Goal: Task Accomplishment & Management: Manage account settings

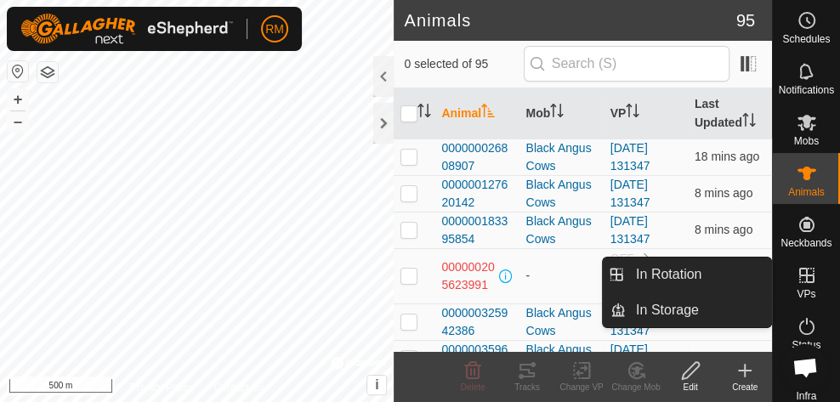
click at [801, 281] on icon at bounding box center [806, 275] width 15 height 15
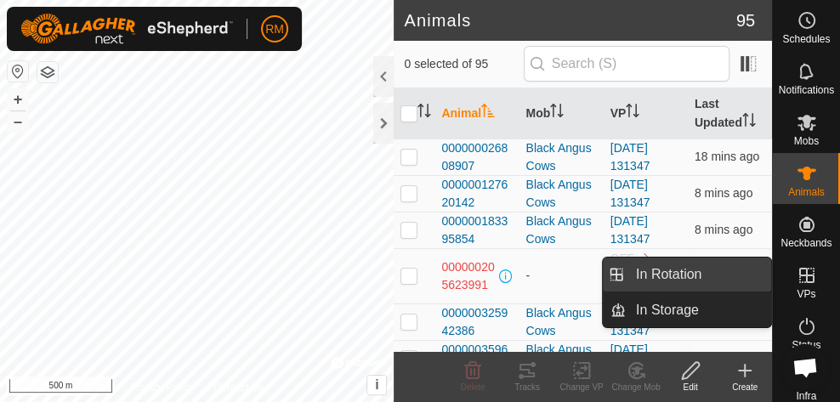
click at [712, 282] on link "In Rotation" at bounding box center [698, 275] width 145 height 34
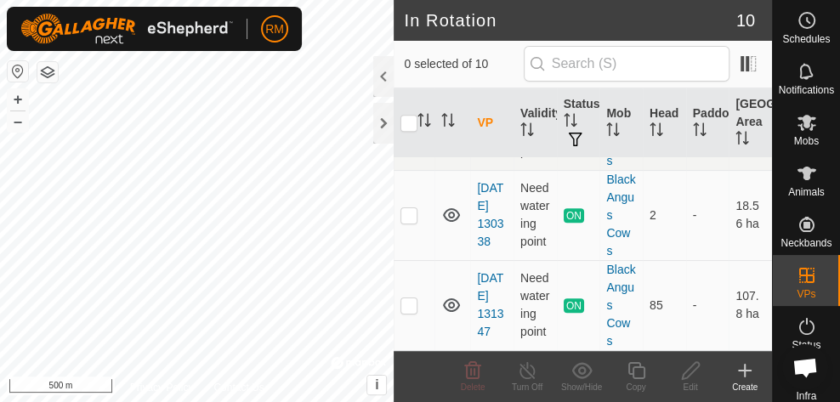
scroll to position [689, 0]
click at [451, 225] on icon at bounding box center [451, 215] width 20 height 20
click at [452, 220] on icon at bounding box center [451, 216] width 17 height 7
click at [410, 132] on p-checkbox at bounding box center [408, 125] width 17 height 14
click at [405, 132] on p-checkbox at bounding box center [408, 125] width 17 height 14
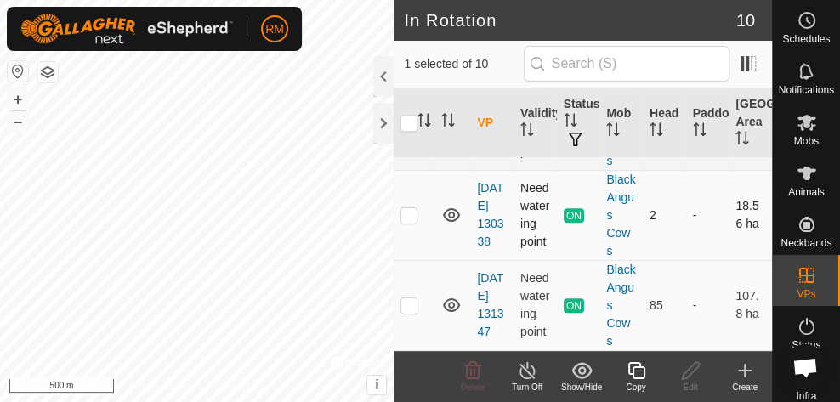
checkbox input "false"
click at [412, 222] on p-checkbox at bounding box center [408, 215] width 17 height 14
click at [405, 222] on p-checkbox at bounding box center [408, 215] width 17 height 14
checkbox input "false"
click at [456, 135] on icon at bounding box center [451, 125] width 20 height 20
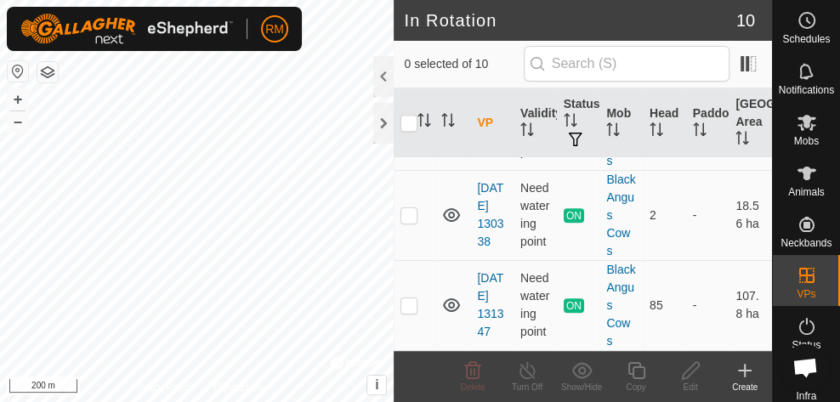
click at [458, 135] on icon at bounding box center [451, 125] width 20 height 20
click at [448, 132] on icon at bounding box center [448, 129] width 3 height 3
click at [409, 132] on p-checkbox at bounding box center [408, 125] width 17 height 14
checkbox input "true"
click at [526, 371] on line at bounding box center [527, 372] width 14 height 14
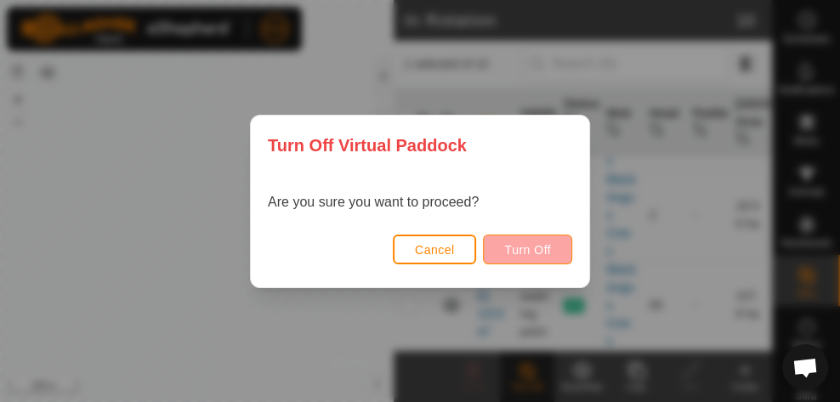
click at [542, 254] on span "Turn Off" at bounding box center [527, 250] width 47 height 14
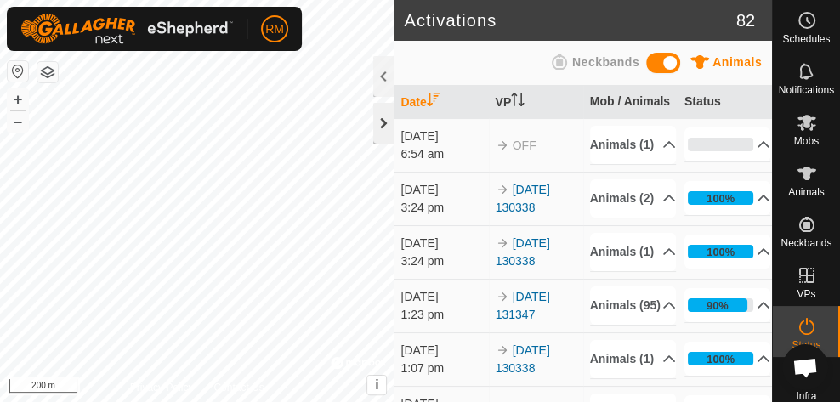
click at [388, 123] on div at bounding box center [383, 123] width 20 height 41
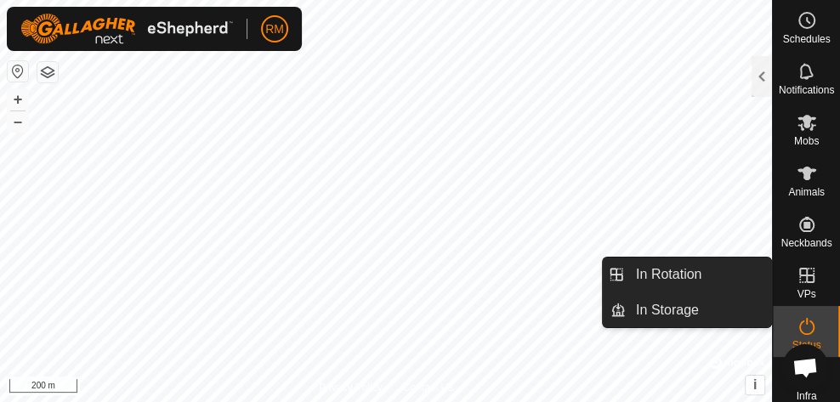
click at [802, 269] on icon at bounding box center [806, 275] width 20 height 20
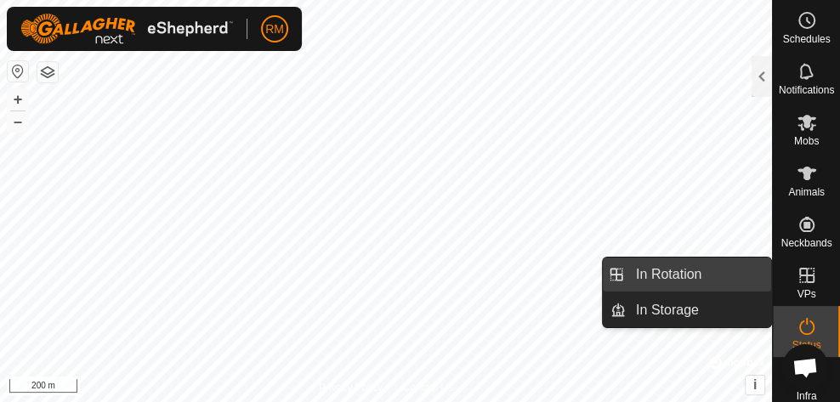
click at [710, 272] on link "In Rotation" at bounding box center [698, 275] width 145 height 34
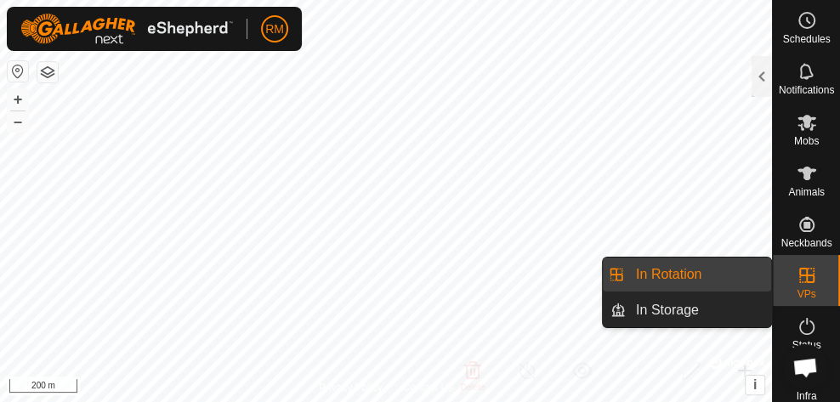
click at [710, 272] on link "In Rotation" at bounding box center [698, 275] width 145 height 34
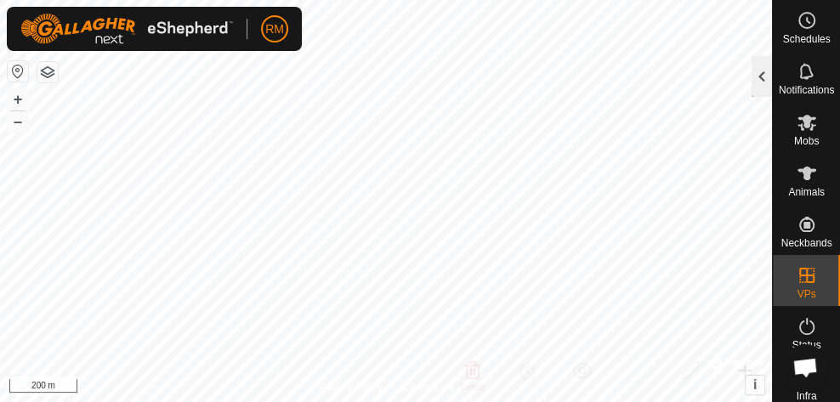
click at [758, 78] on div at bounding box center [761, 76] width 20 height 41
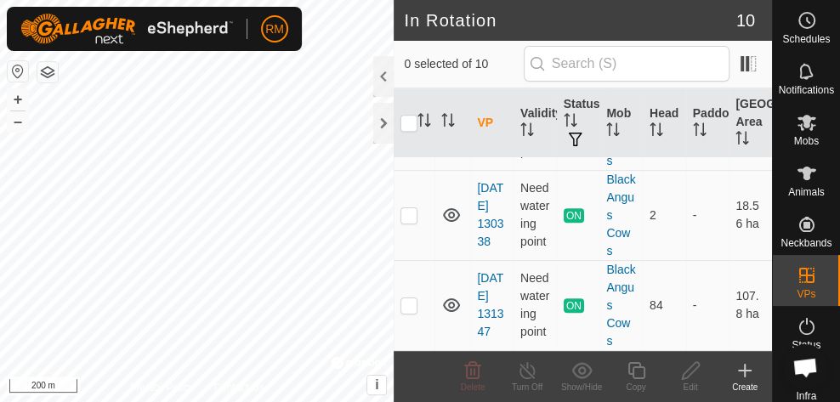
scroll to position [733, 0]
click at [416, 222] on p-checkbox at bounding box center [408, 215] width 17 height 14
checkbox input "false"
click at [456, 225] on icon at bounding box center [451, 215] width 20 height 20
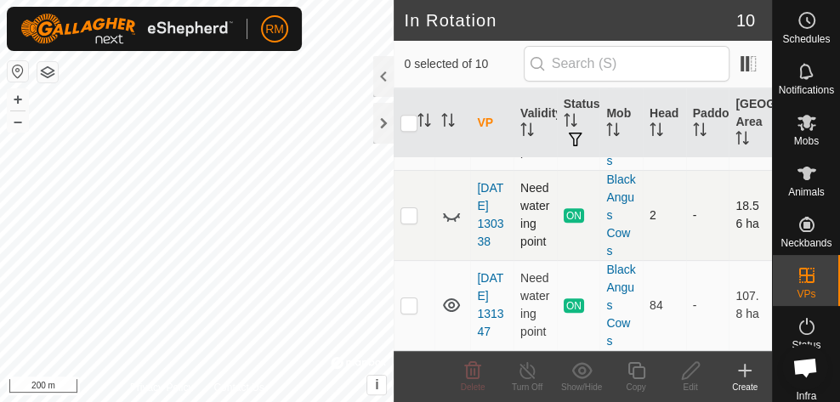
click at [456, 225] on icon at bounding box center [451, 215] width 20 height 20
click at [451, 298] on icon at bounding box center [451, 305] width 20 height 20
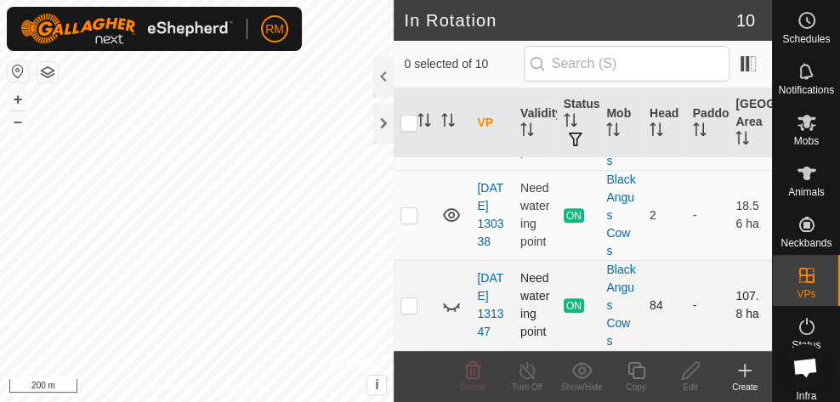
click at [451, 298] on icon at bounding box center [451, 305] width 20 height 20
click at [451, 135] on icon at bounding box center [451, 125] width 20 height 20
click at [450, 135] on icon at bounding box center [451, 125] width 20 height 20
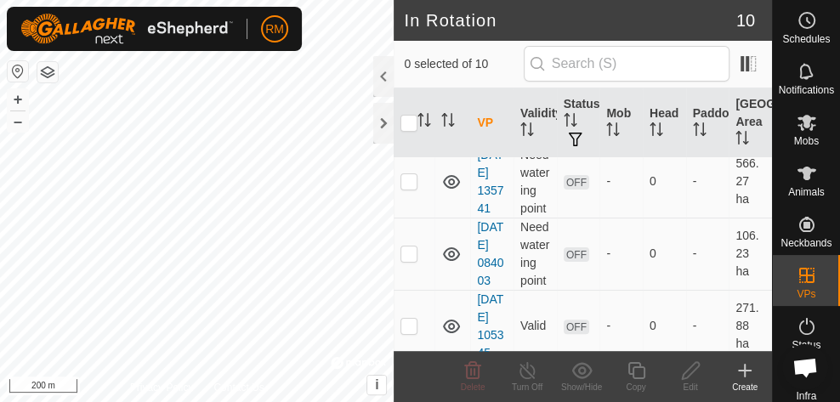
scroll to position [0, 0]
